Goal: Information Seeking & Learning: Understand process/instructions

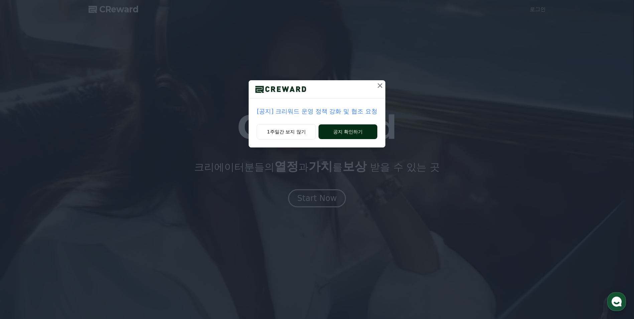
click at [352, 130] on button "공지 확인하기" at bounding box center [348, 131] width 59 height 15
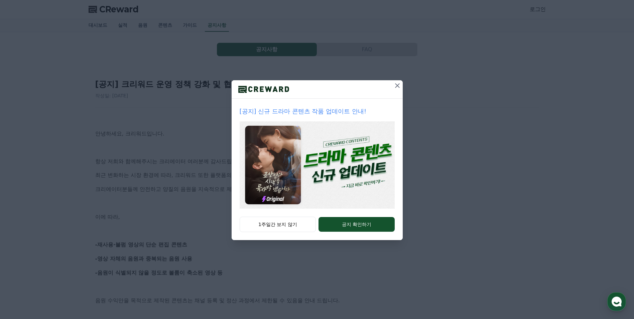
click at [396, 84] on icon at bounding box center [397, 85] width 5 height 5
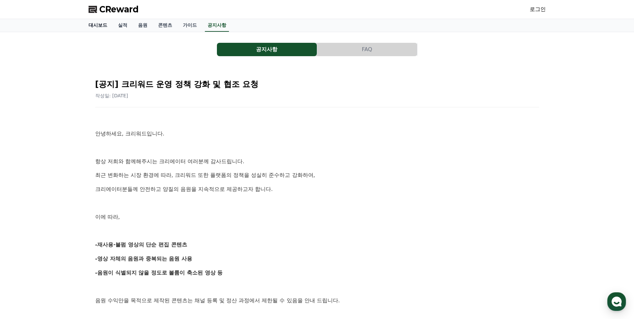
click at [84, 27] on link "대시보드" at bounding box center [97, 25] width 29 height 13
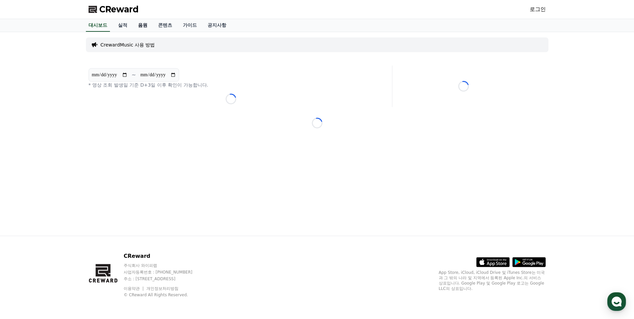
click at [146, 26] on link "음원" at bounding box center [143, 25] width 20 height 13
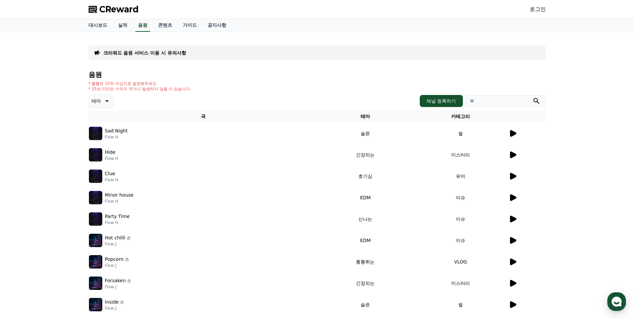
click at [507, 154] on td "미스터리" at bounding box center [460, 154] width 95 height 21
click at [513, 156] on icon at bounding box center [513, 154] width 6 height 7
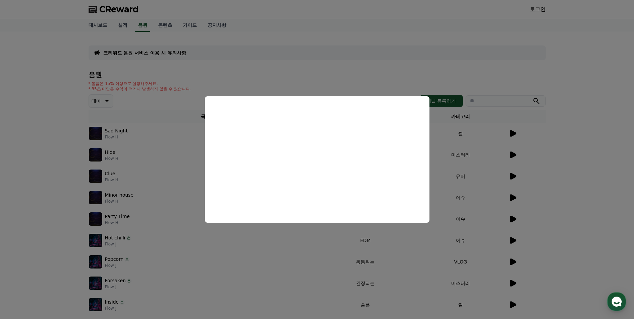
click at [555, 148] on button "close modal" at bounding box center [317, 159] width 634 height 319
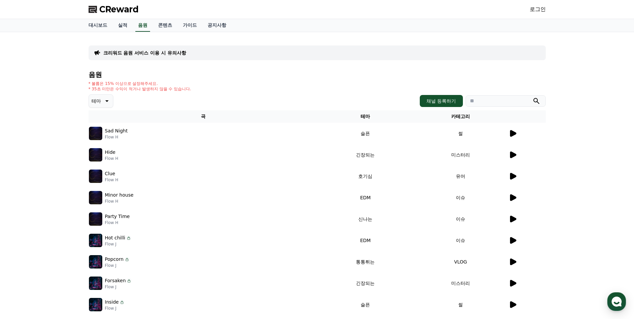
click at [501, 183] on td "유머" at bounding box center [460, 175] width 95 height 21
click at [515, 178] on icon at bounding box center [513, 176] width 8 height 8
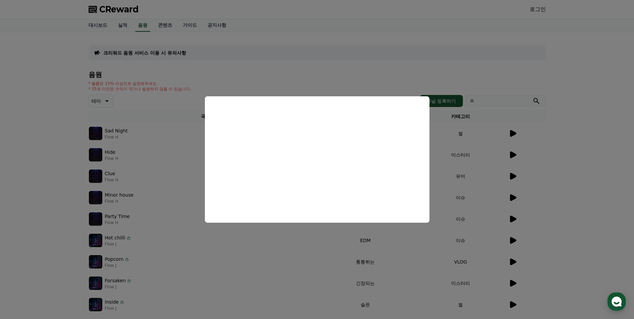
click at [343, 58] on button "close modal" at bounding box center [317, 159] width 634 height 319
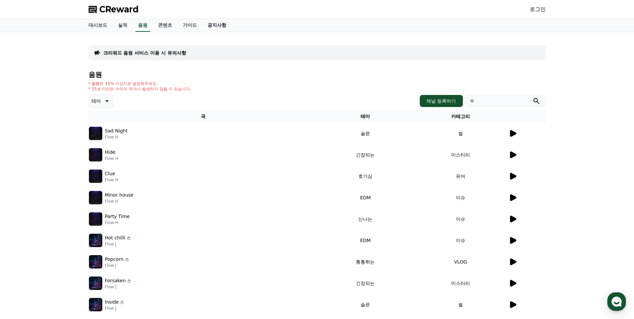
click at [223, 27] on link "공지사항" at bounding box center [216, 25] width 29 height 13
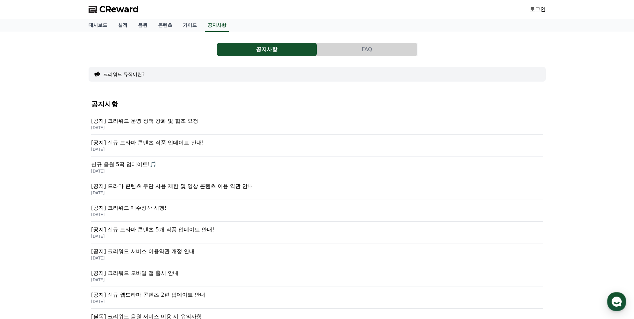
click at [197, 117] on p "[공지] 크리워드 운영 정책 강화 및 협조 요청" at bounding box center [317, 121] width 452 height 8
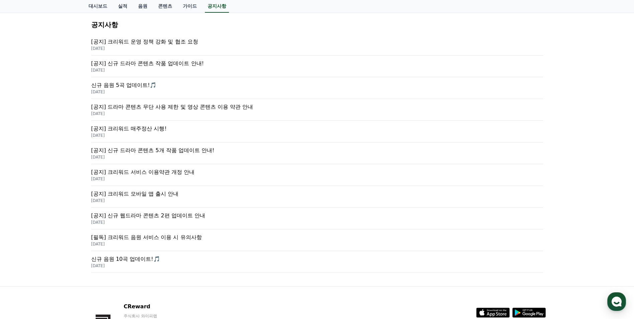
scroll to position [130, 0]
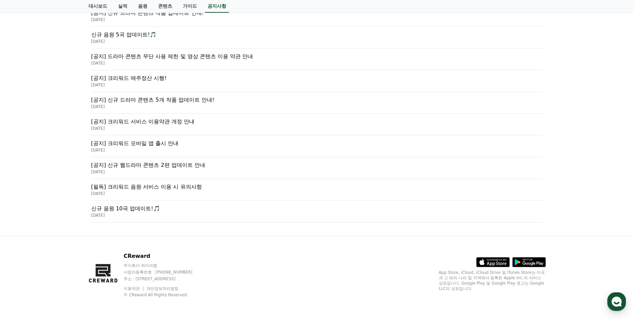
click at [197, 179] on div "[공지] 신규 웹드라마 콘텐츠 2편 업데이트 안내 [DATE]" at bounding box center [317, 168] width 452 height 22
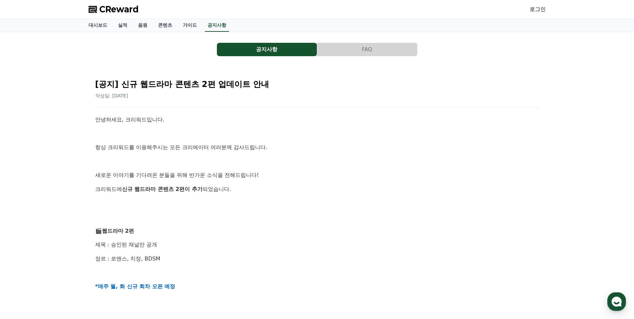
click at [110, 7] on span "CReward" at bounding box center [118, 9] width 39 height 11
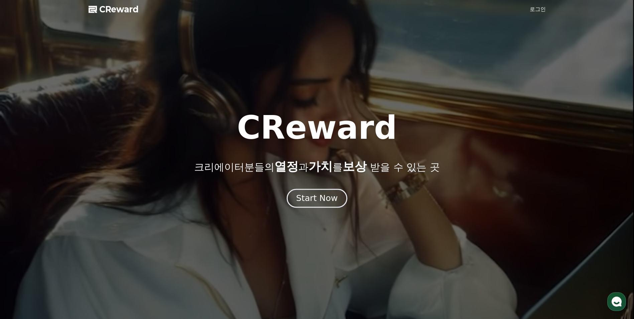
click at [335, 200] on div "Start Now" at bounding box center [316, 198] width 41 height 11
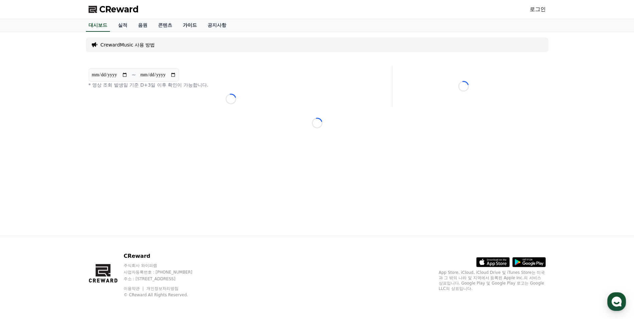
click at [192, 25] on link "가이드" at bounding box center [190, 25] width 25 height 13
